Goal: Information Seeking & Learning: Learn about a topic

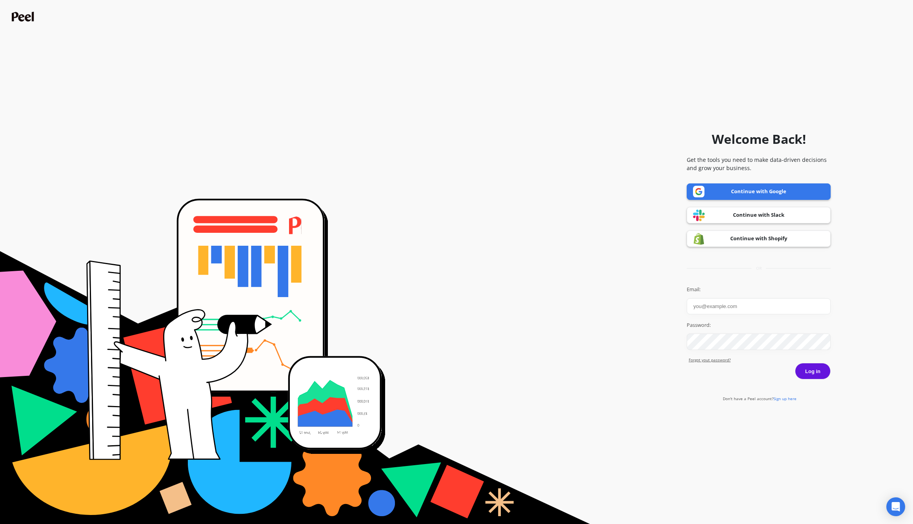
click at [548, 140] on form "Welcome Back! Get the tools you need to make data-driven decisions and grow you…" at bounding box center [456, 262] width 905 height 517
click at [502, 253] on form "Welcome Back! Get the tools you need to make data-driven decisions and grow you…" at bounding box center [456, 262] width 905 height 517
click at [773, 238] on link "Continue with Shopify" at bounding box center [759, 239] width 144 height 16
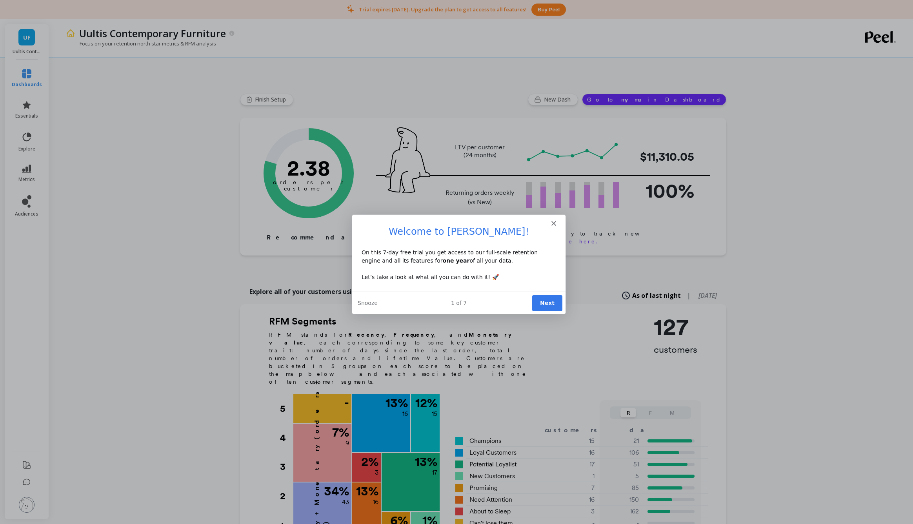
click at [553, 225] on icon "Close" at bounding box center [553, 223] width 5 height 5
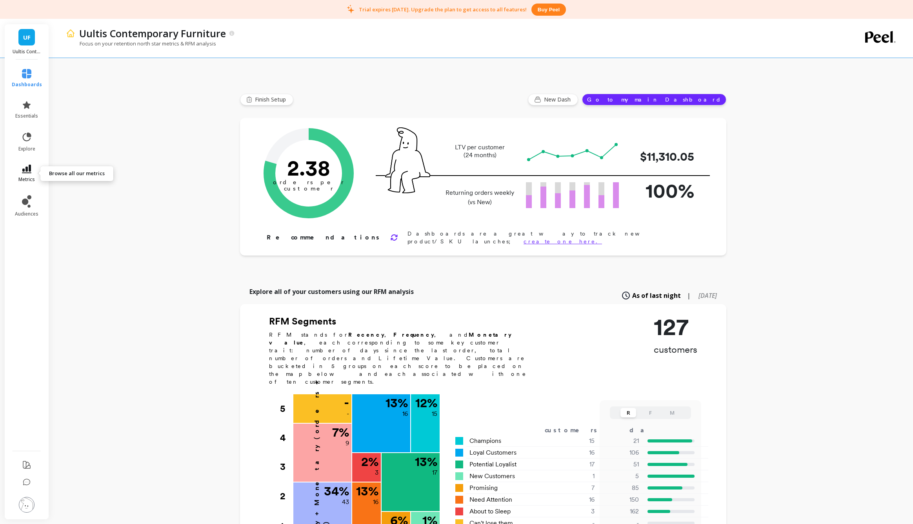
click at [24, 178] on span "metrics" at bounding box center [26, 180] width 16 height 6
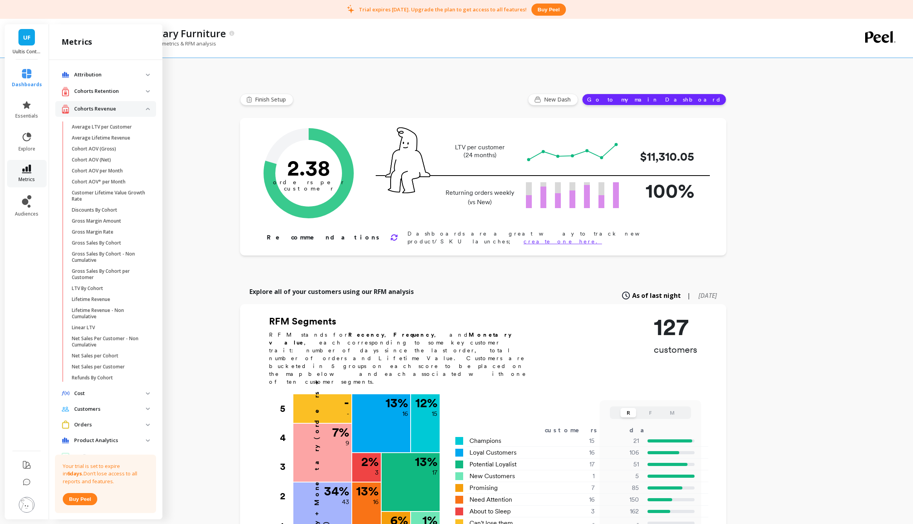
click at [24, 177] on span "metrics" at bounding box center [26, 180] width 16 height 6
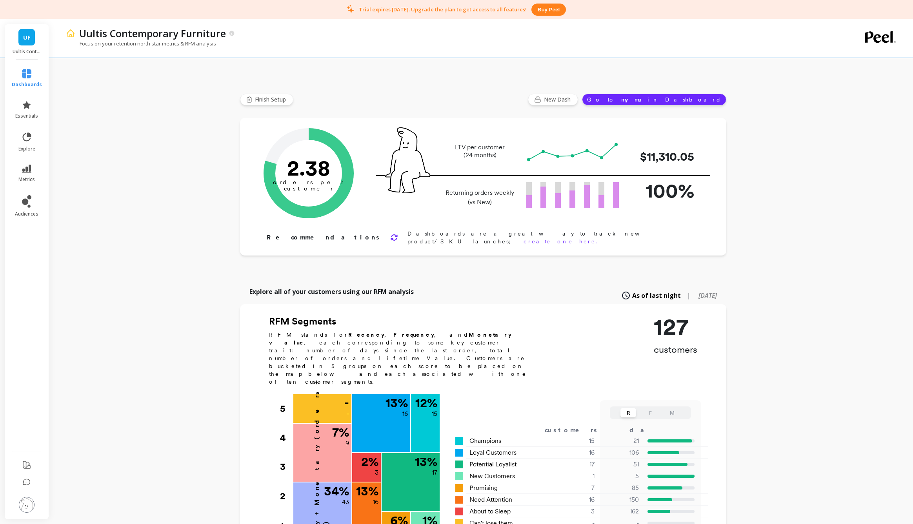
click at [149, 114] on div "Uultis Contemporary Furniture Focus on your retention north star metrics & RFM …" at bounding box center [483, 452] width 860 height 867
click at [141, 200] on div "Uultis Contemporary Furniture Focus on your retention north star metrics & RFM …" at bounding box center [483, 452] width 860 height 867
click at [167, 155] on div "Uultis Contemporary Furniture Focus on your retention north star metrics & RFM …" at bounding box center [483, 452] width 860 height 867
click at [133, 266] on div "Uultis Contemporary Furniture Focus on your retention north star metrics & RFM …" at bounding box center [483, 452] width 860 height 867
click at [185, 172] on div "Uultis Contemporary Furniture Focus on your retention north star metrics & RFM …" at bounding box center [483, 452] width 860 height 867
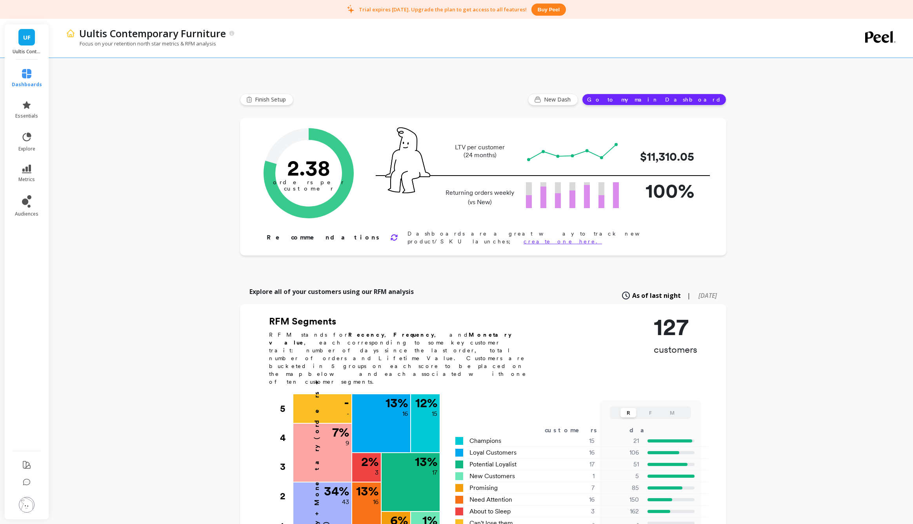
click at [182, 139] on div "Uultis Contemporary Furniture Focus on your retention north star metrics & RFM …" at bounding box center [483, 452] width 860 height 867
click at [271, 95] on button "Finish Setup" at bounding box center [266, 100] width 53 height 12
click at [163, 203] on div "Uultis Contemporary Furniture Focus on your retention north star metrics & RFM …" at bounding box center [483, 452] width 860 height 867
click at [156, 245] on div "Uultis Contemporary Furniture Focus on your retention north star metrics & RFM …" at bounding box center [483, 452] width 860 height 867
click at [24, 111] on link "essentials" at bounding box center [27, 109] width 30 height 19
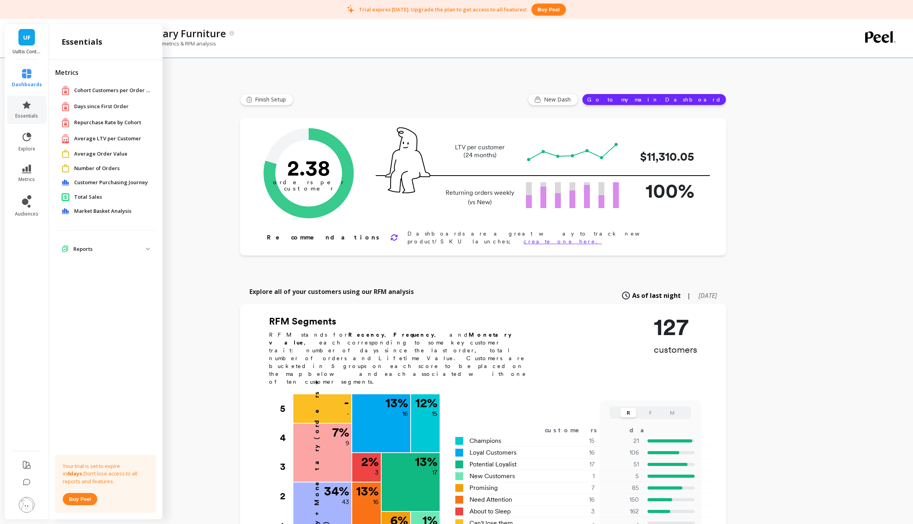
click at [86, 201] on div "Total Sales" at bounding box center [105, 197] width 101 height 15
click at [85, 197] on span "Total Sales" at bounding box center [88, 197] width 28 height 8
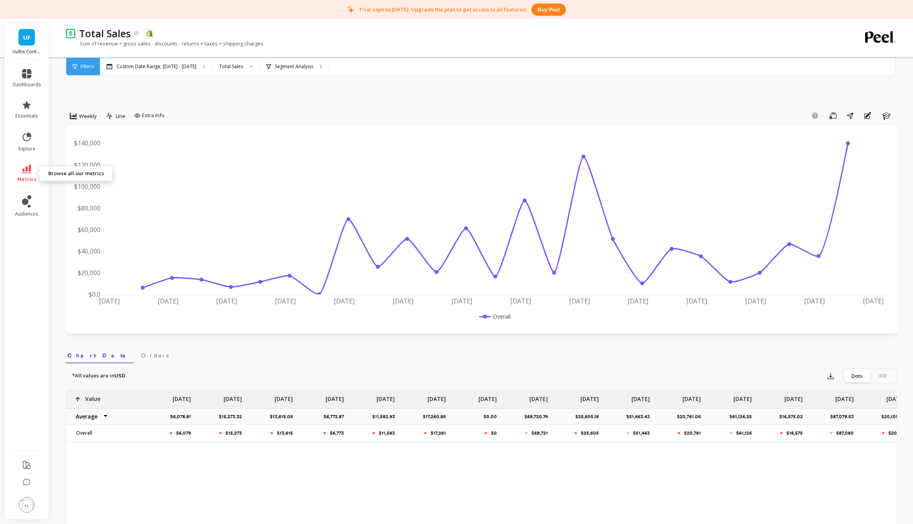
click at [31, 169] on link "metrics" at bounding box center [27, 174] width 29 height 18
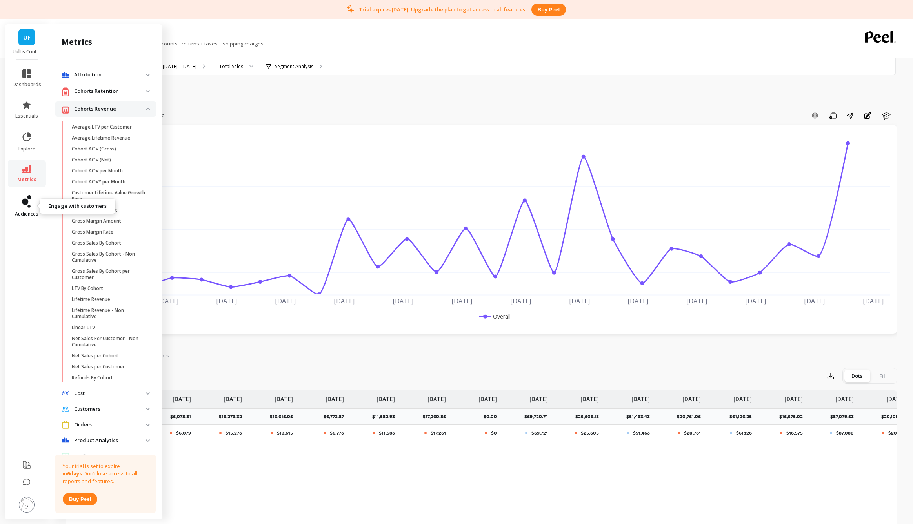
click at [25, 206] on icon at bounding box center [26, 201] width 9 height 13
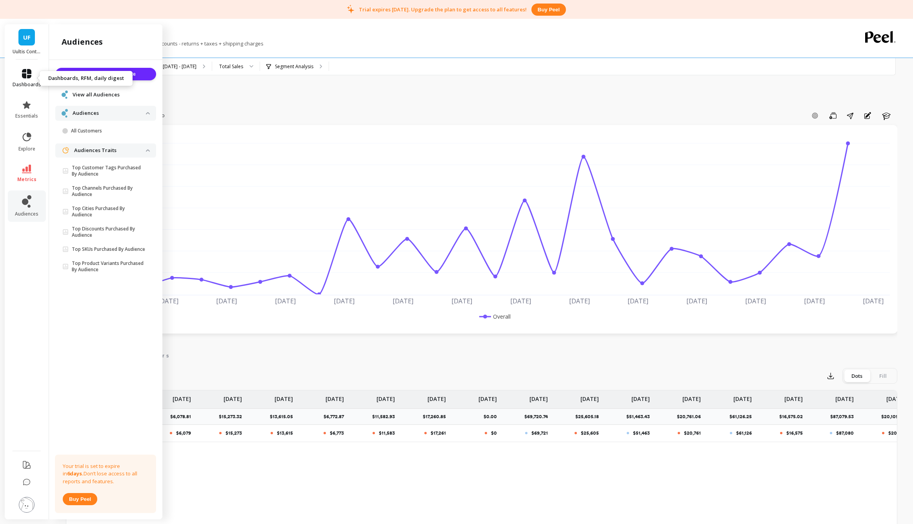
click at [27, 75] on icon at bounding box center [26, 73] width 9 height 9
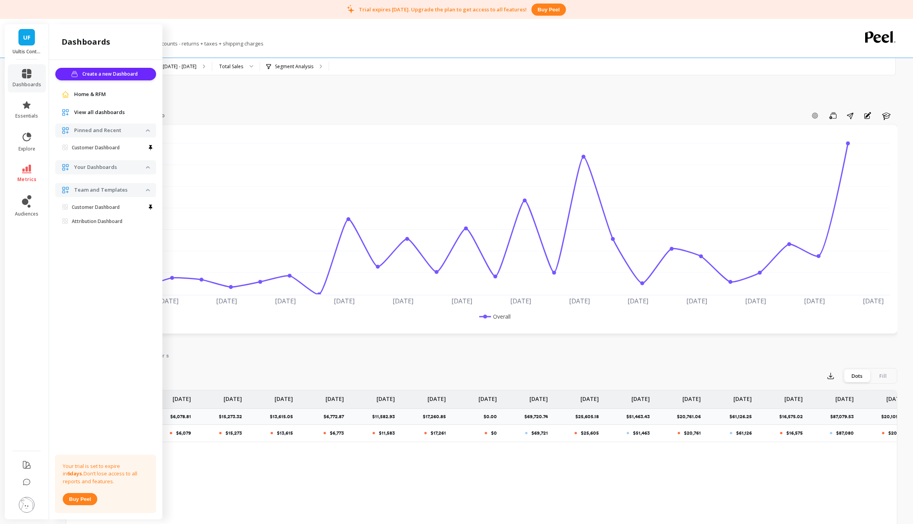
click at [237, 89] on div "Weekly Line Extra Info Add Goal Save Share Annotations Learn Mar 23 2025 Apr 6 …" at bounding box center [482, 479] width 832 height 858
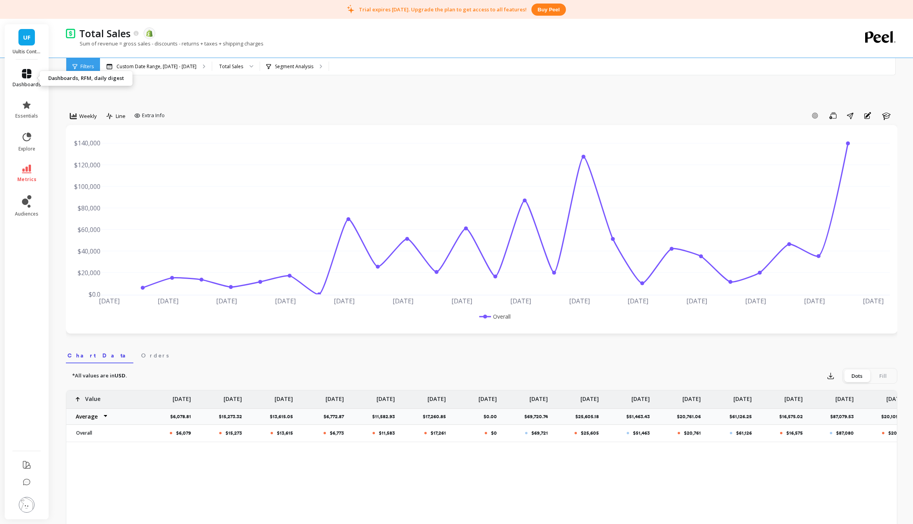
click at [23, 71] on icon at bounding box center [26, 73] width 9 height 9
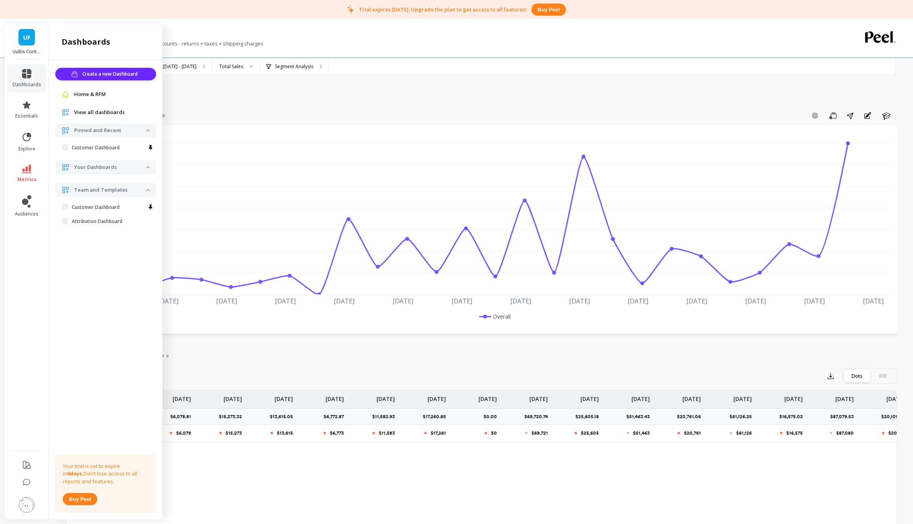
click at [95, 113] on span "View all dashboards" at bounding box center [99, 113] width 51 height 8
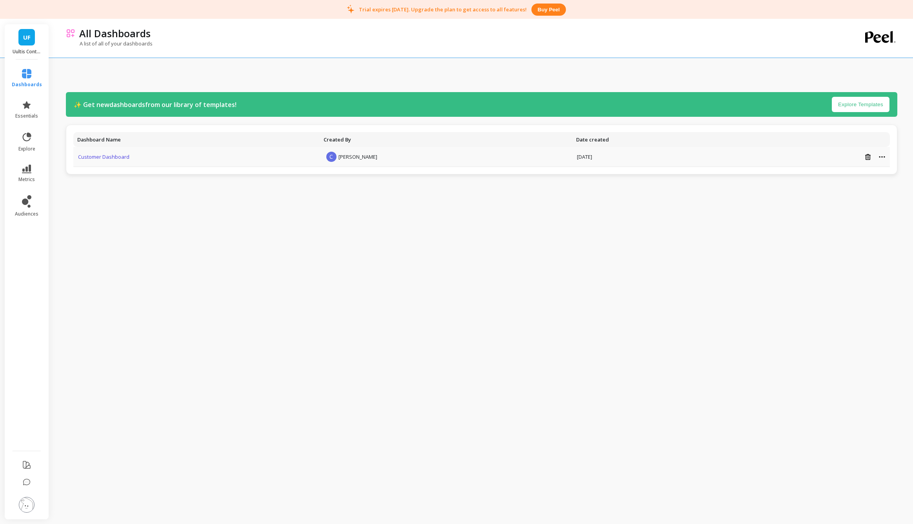
click at [109, 156] on link "Customer Dashboard" at bounding box center [103, 156] width 51 height 7
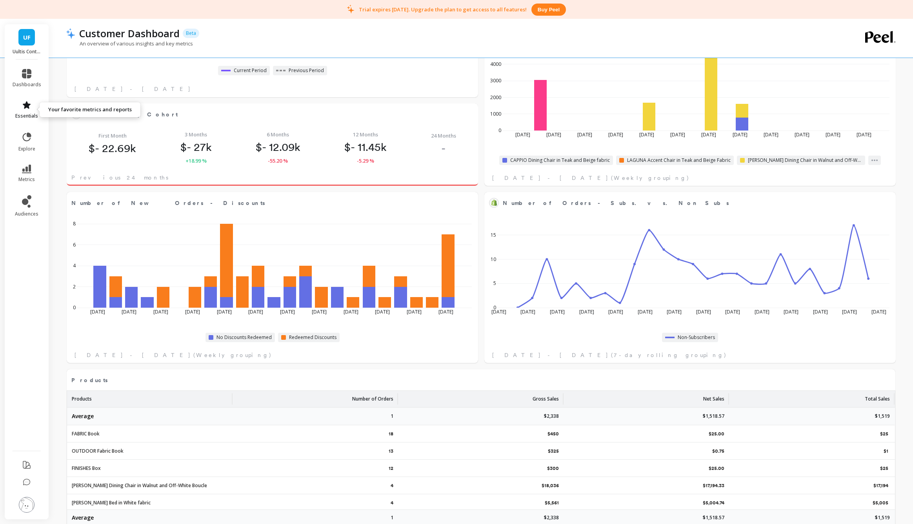
click at [27, 107] on icon at bounding box center [27, 104] width 8 height 7
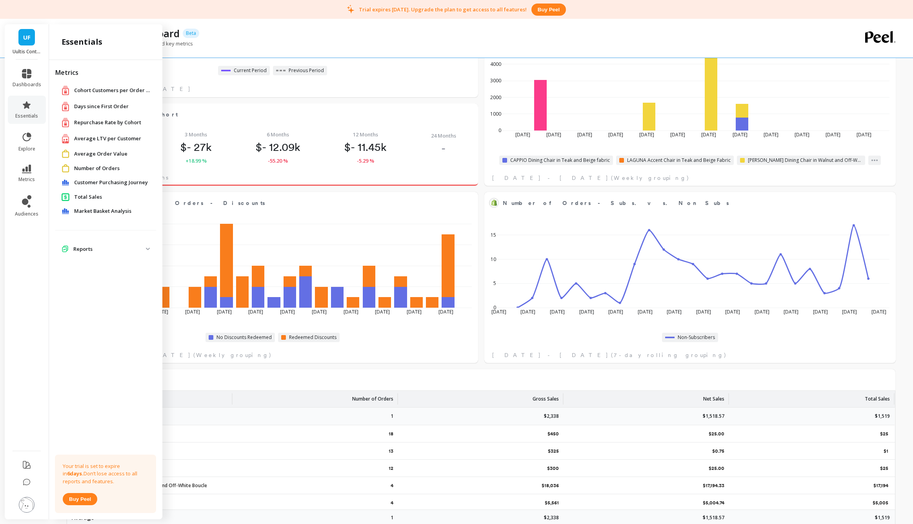
click at [312, 44] on div "An overview of various insights and key metrics" at bounding box center [449, 47] width 767 height 15
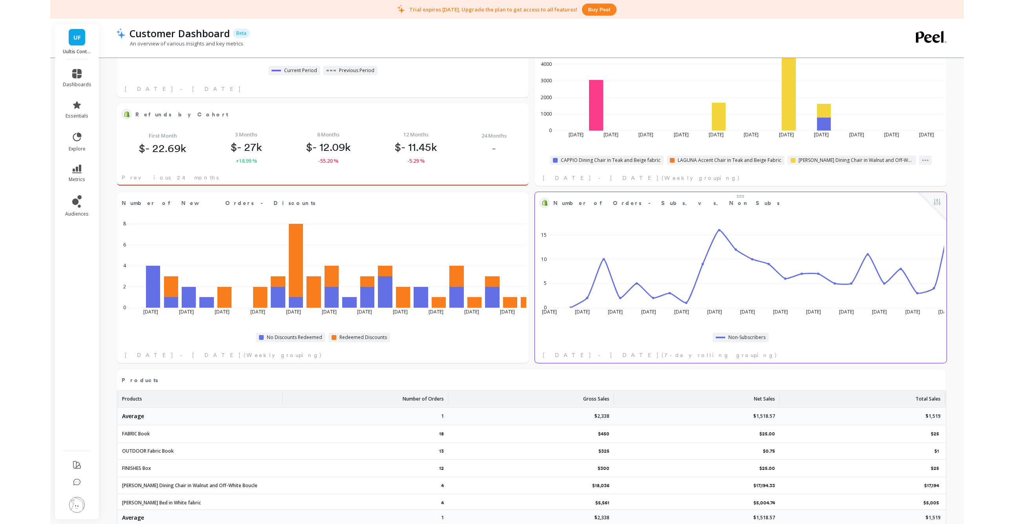
scroll to position [216, 395]
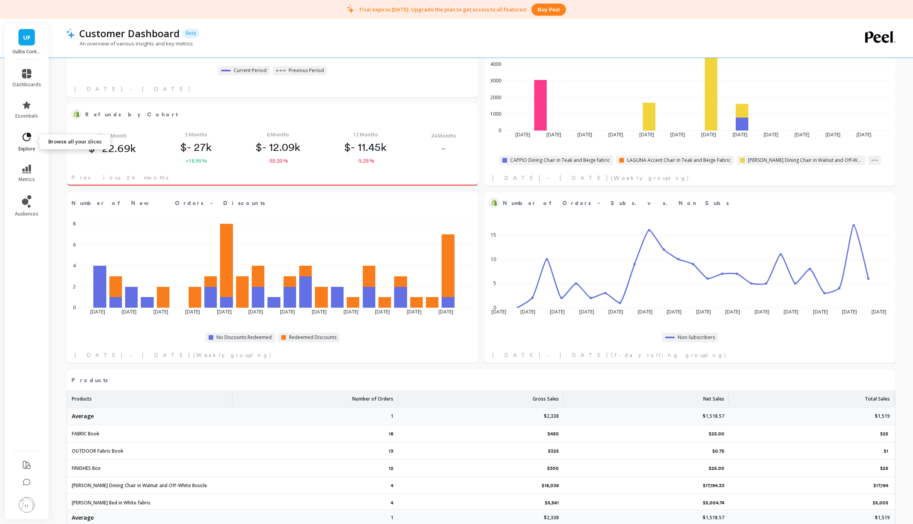
click at [27, 136] on icon at bounding box center [29, 135] width 4 height 4
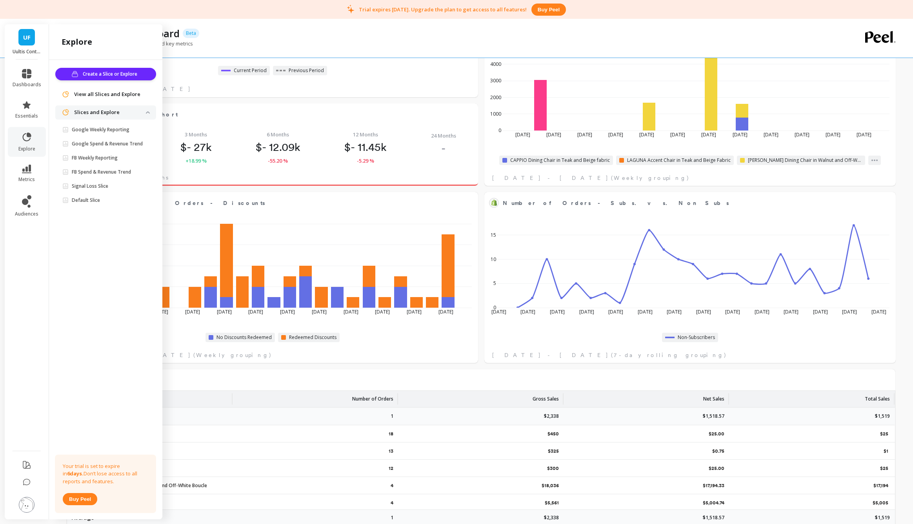
click at [460, 30] on div "Customer Dashboard Beta" at bounding box center [454, 33] width 758 height 13
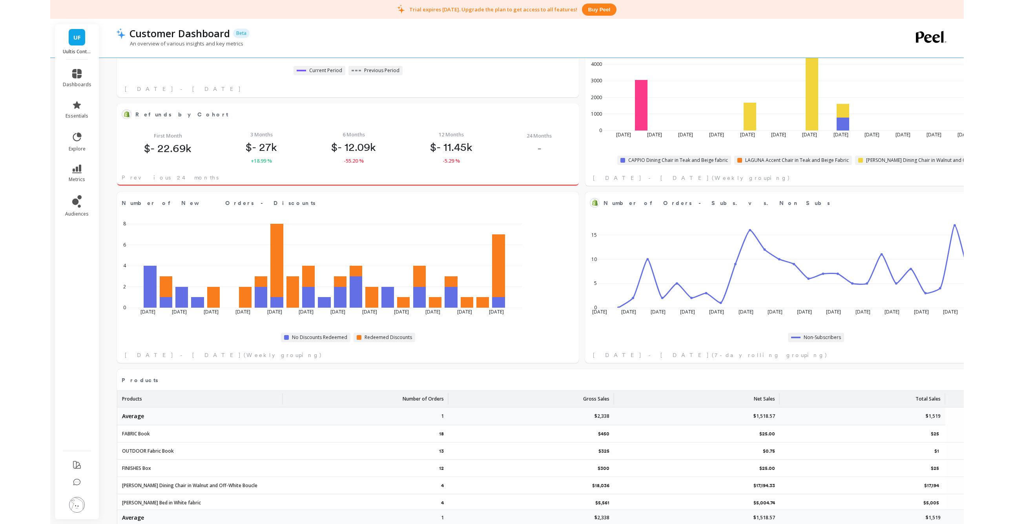
scroll to position [0, 0]
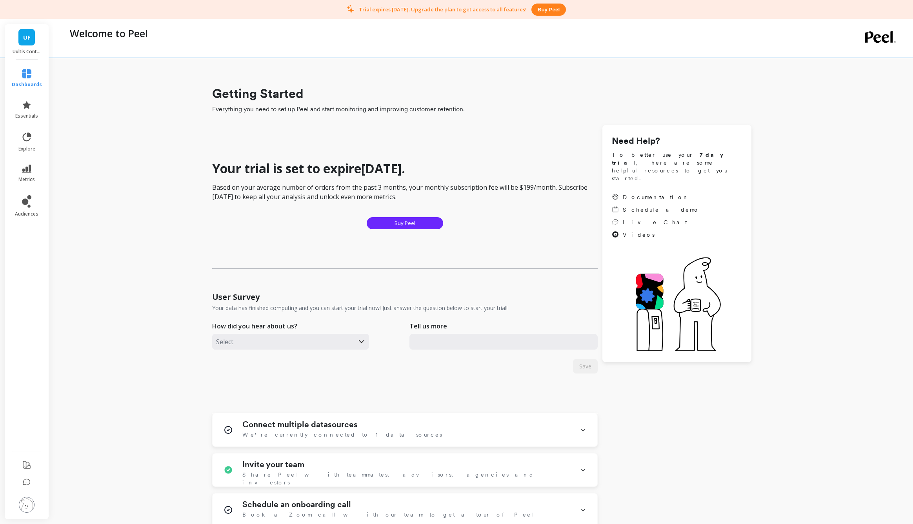
click at [124, 254] on div "Getting Started Everything you need to set up Peel and start monitoring and imp…" at bounding box center [482, 375] width 832 height 701
